Goal: Task Accomplishment & Management: Manage account settings

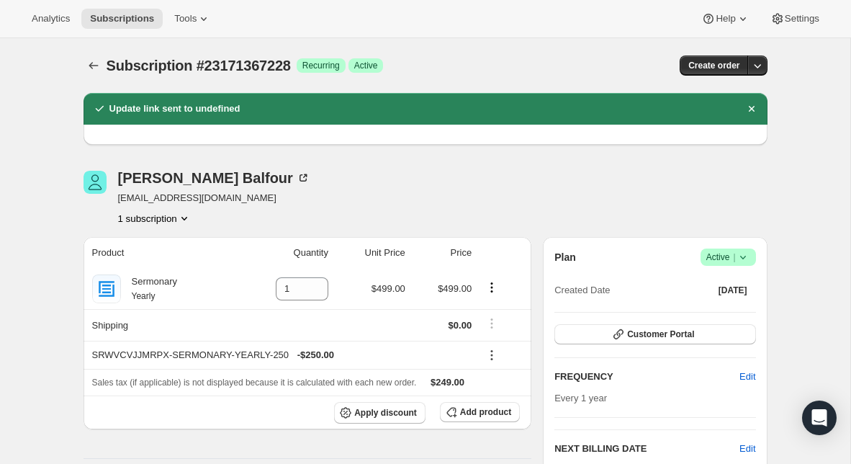
scroll to position [496, 0]
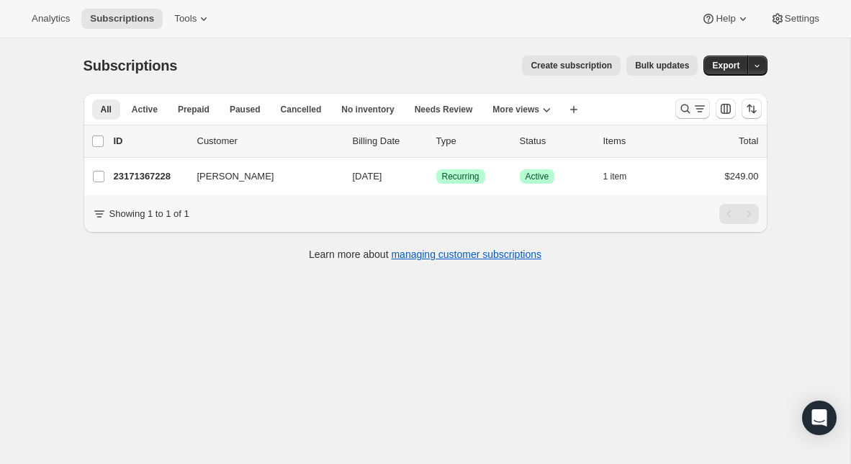
click at [682, 109] on icon "Search and filter results" at bounding box center [685, 109] width 14 height 14
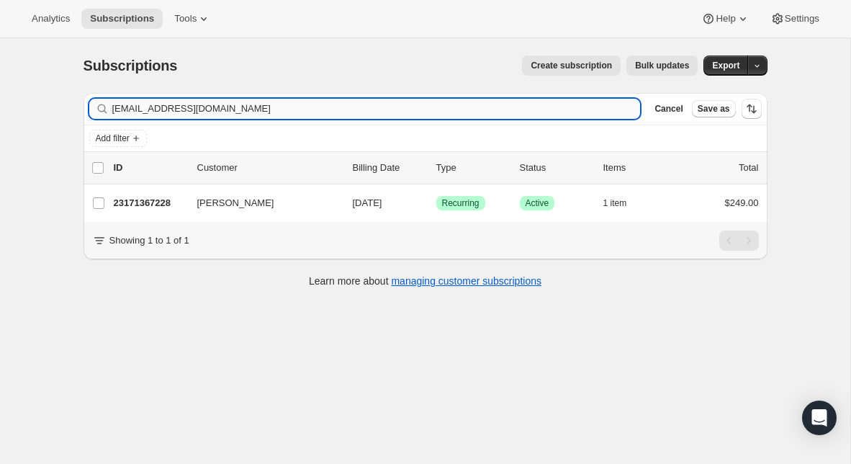
click at [227, 111] on input "[EMAIL_ADDRESS][DOMAIN_NAME]" at bounding box center [376, 109] width 529 height 20
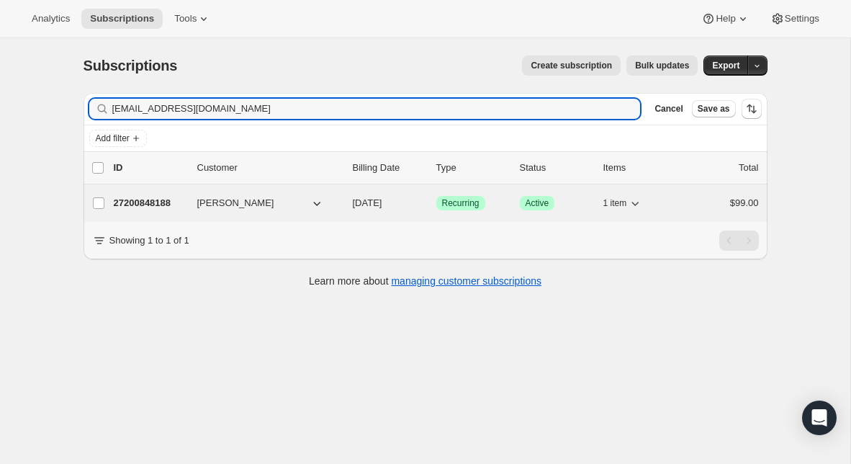
type input "hectoralvi@ymail.com"
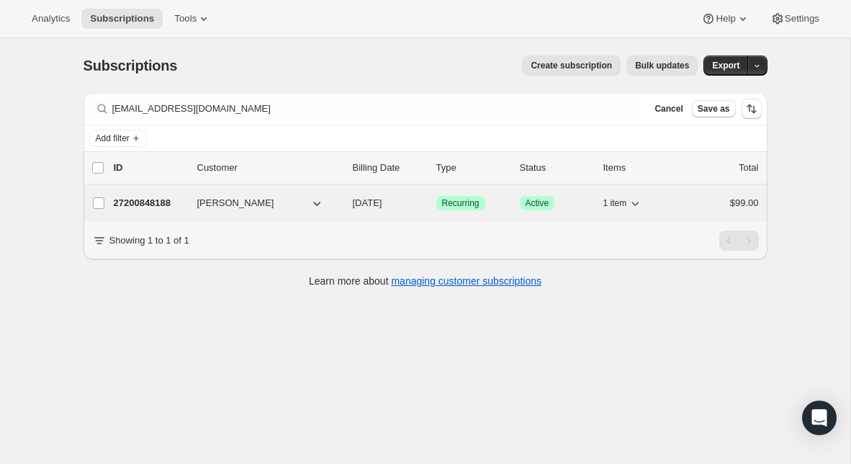
click at [158, 199] on p "27200848188" at bounding box center [150, 203] width 72 height 14
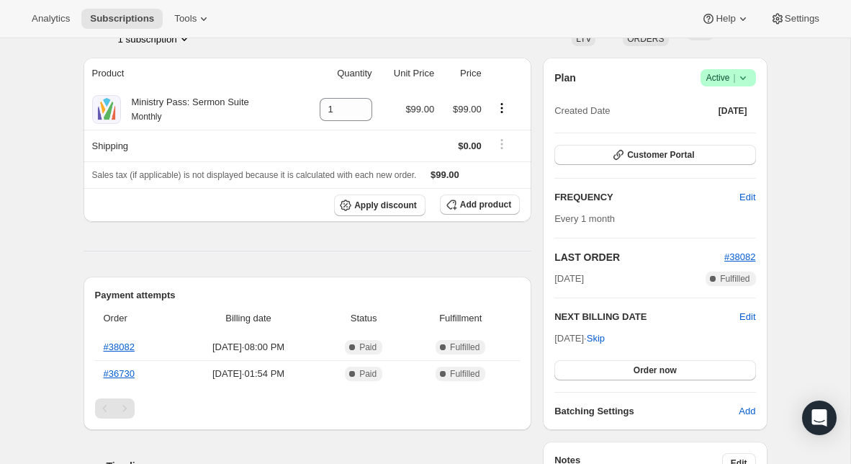
scroll to position [114, 0]
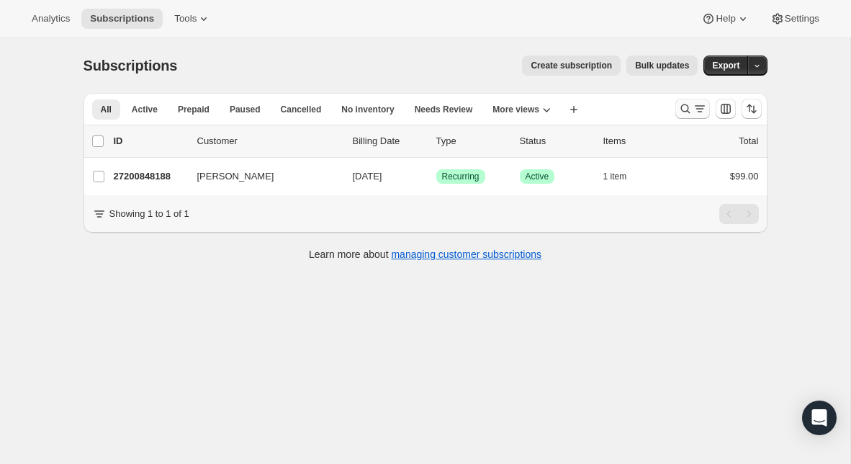
click at [686, 111] on icon "Search and filter results" at bounding box center [685, 108] width 9 height 9
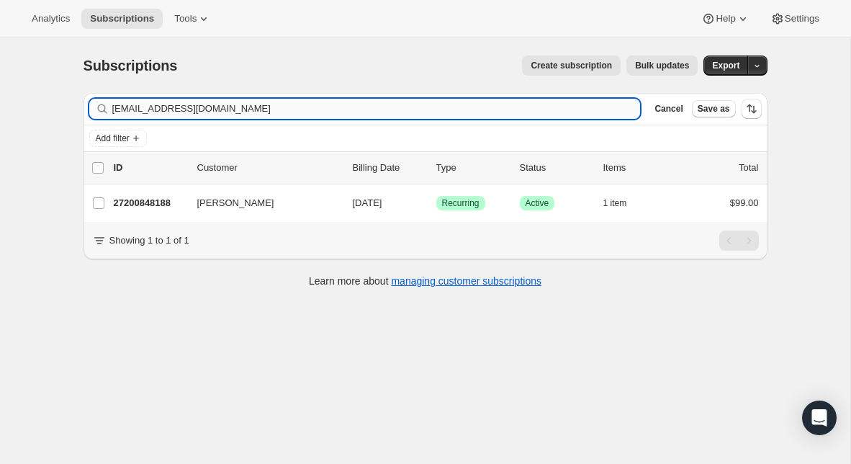
click at [362, 103] on input "hectoralvi@ymail.com" at bounding box center [376, 109] width 529 height 20
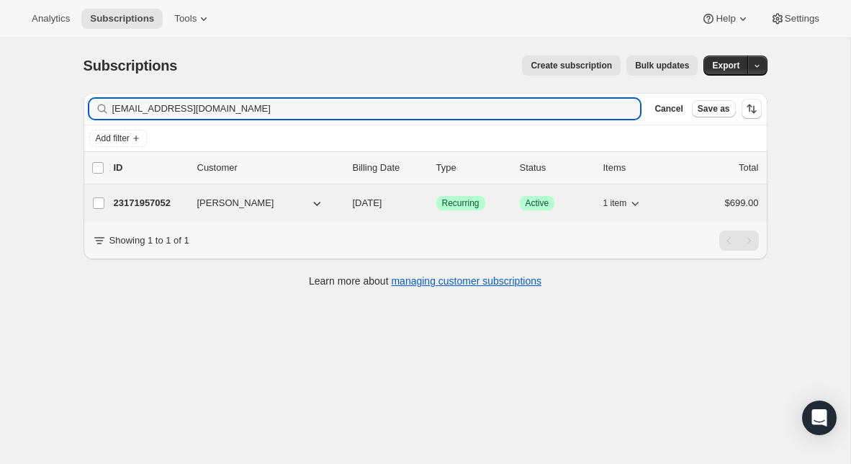
type input "jabmkb07@gmail.com"
click at [163, 200] on p "23171957052" at bounding box center [150, 203] width 72 height 14
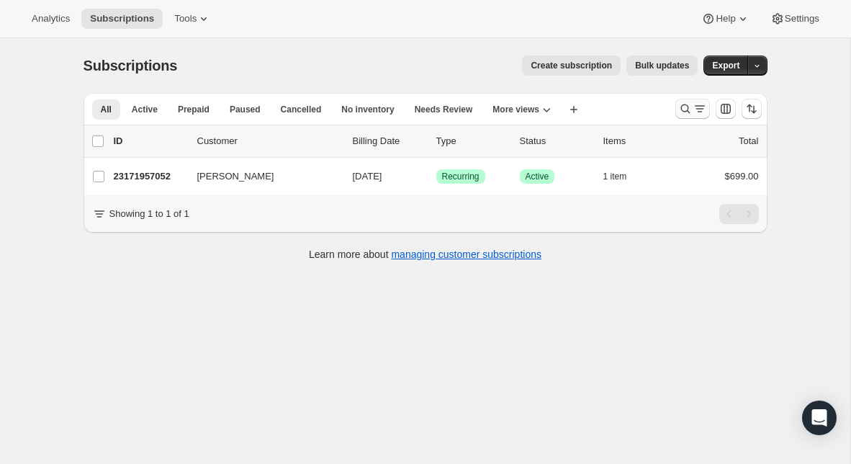
click at [682, 111] on icon "Search and filter results" at bounding box center [685, 108] width 9 height 9
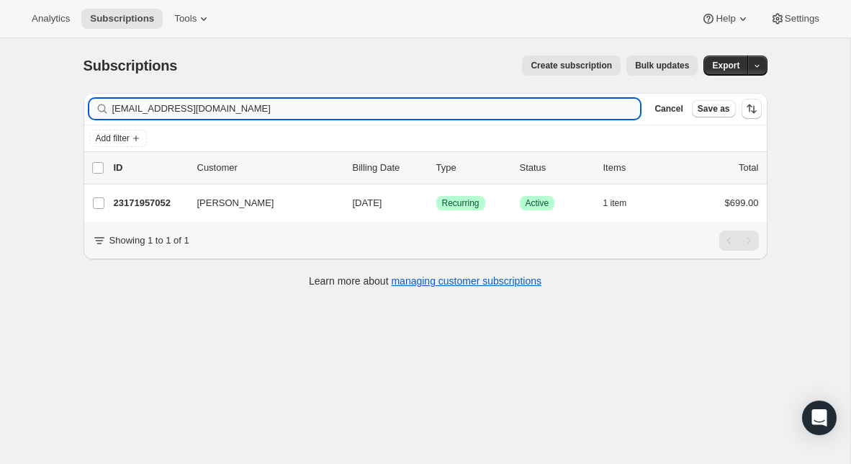
click at [377, 106] on input "jabmkb07@gmail.com" at bounding box center [376, 109] width 529 height 20
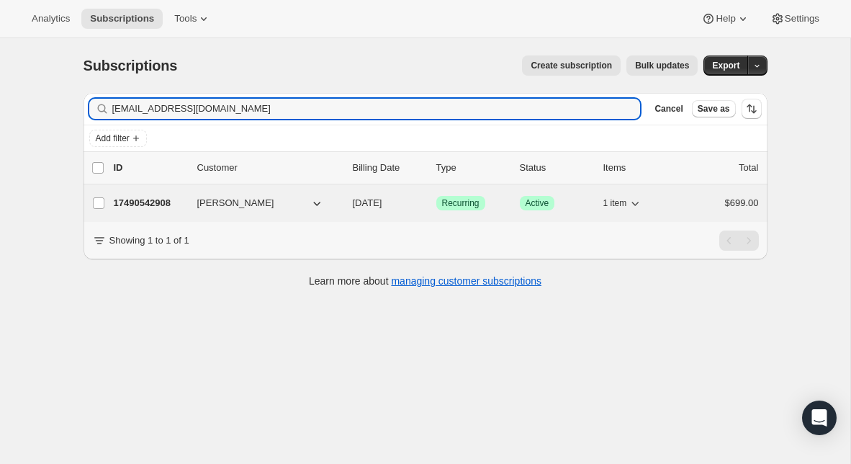
type input "abray@elambaptist.org"
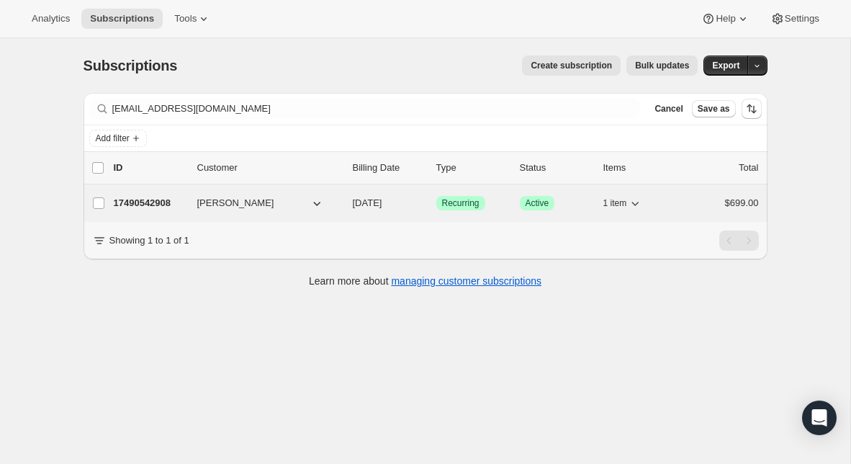
click at [160, 199] on p "17490542908" at bounding box center [150, 203] width 72 height 14
